Goal: Information Seeking & Learning: Check status

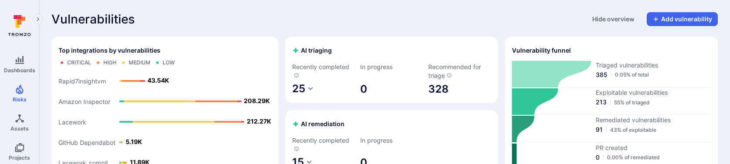
scroll to position [200, 0]
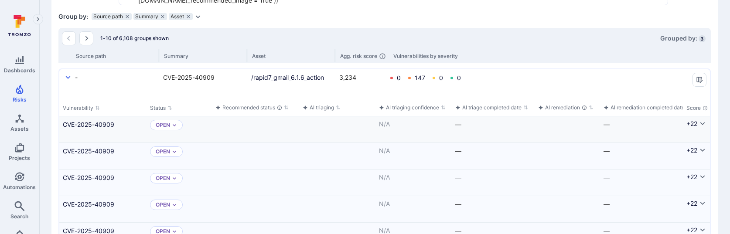
scroll to position [239, 0]
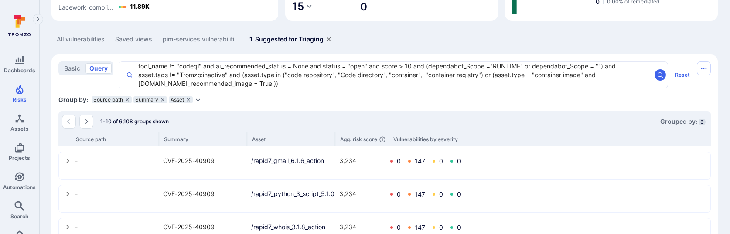
scroll to position [216, 0]
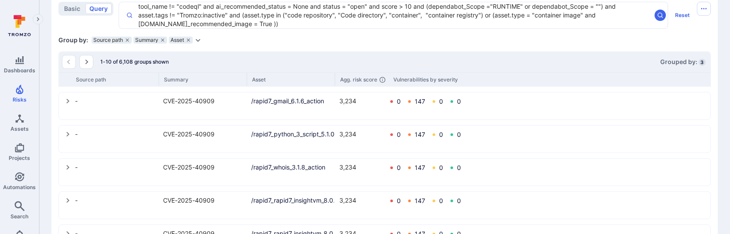
click at [68, 101] on icon "select group" at bounding box center [67, 101] width 3 height 5
